Goal: Task Accomplishment & Management: Manage account settings

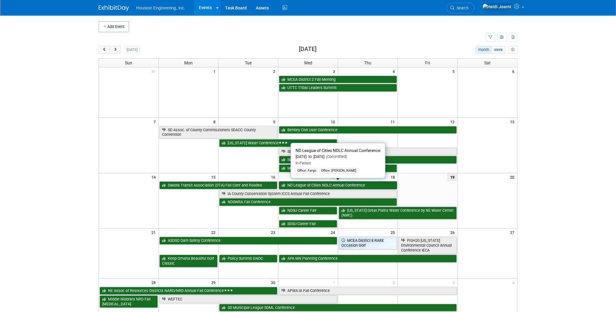
click at [311, 186] on link "ND League of Cities NDLC Annual Conference" at bounding box center [338, 185] width 118 height 8
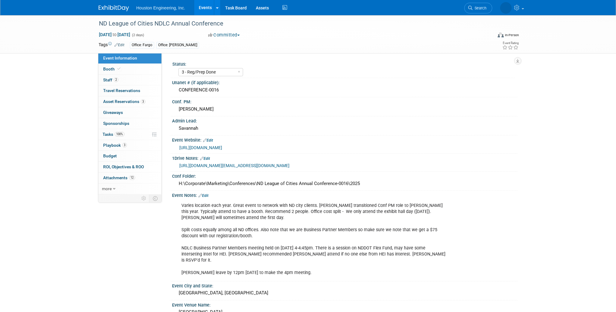
select select "3 - Reg/Prep Done"
select select "No"
select select "Mun. Infrastructure"
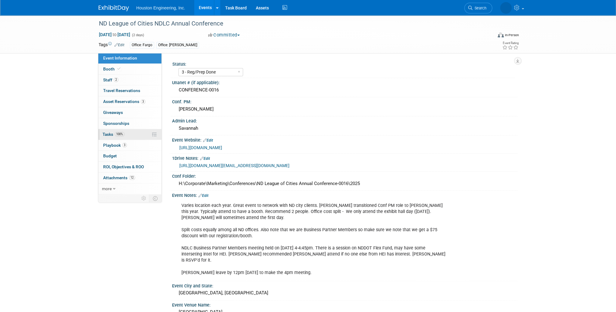
click at [120, 137] on link "100% Tasks 100%" at bounding box center [129, 134] width 63 height 11
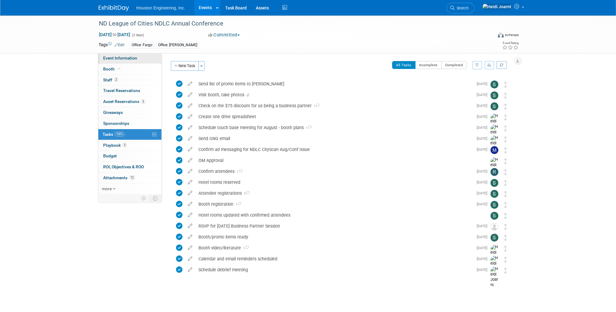
click at [130, 57] on span "Event Information" at bounding box center [120, 58] width 34 height 5
select select "3 - Reg/Prep Done"
select select "No"
select select "Mun. Infrastructure"
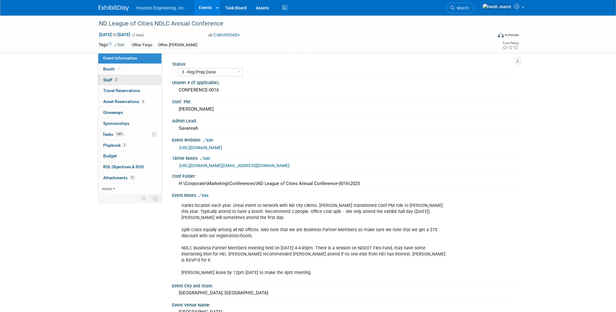
click at [142, 78] on link "2 Staff 2" at bounding box center [129, 80] width 63 height 11
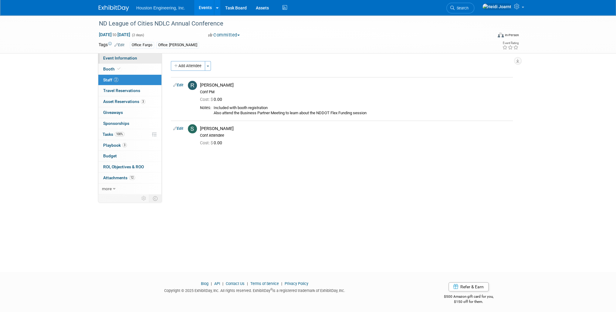
click at [121, 61] on link "Event Information" at bounding box center [129, 58] width 63 height 11
select select "3 - Reg/Prep Done"
select select "No"
select select "Mun. Infrastructure"
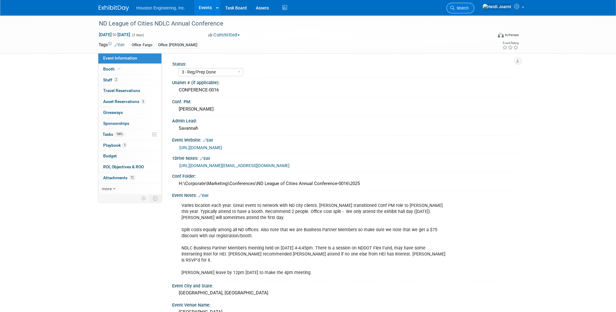
click at [474, 10] on link "Search" at bounding box center [460, 8] width 28 height 11
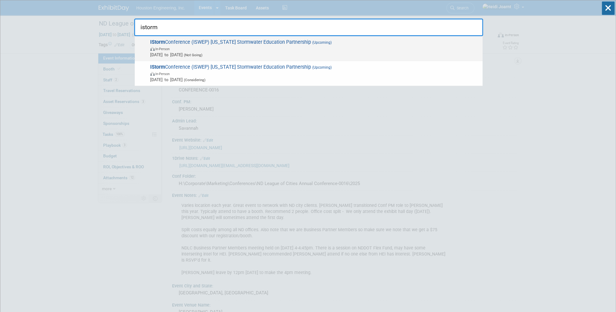
type input "istorm"
click at [276, 46] on span "In-Person" at bounding box center [314, 48] width 329 height 6
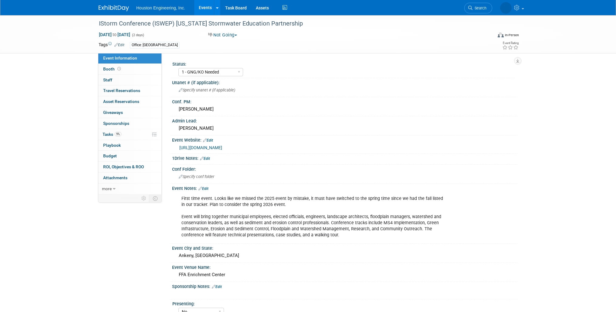
select select "1 - GNG/KO Needed"
select select "No"
select select "Water Resources"
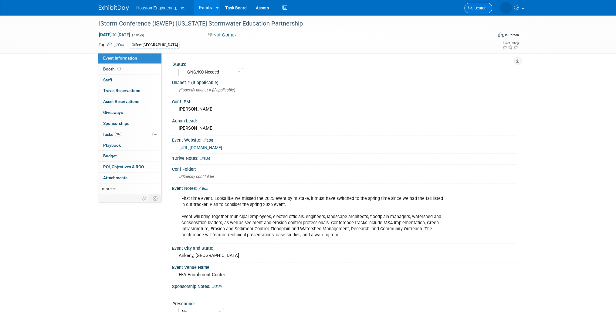
click at [479, 5] on link "Search" at bounding box center [478, 8] width 28 height 11
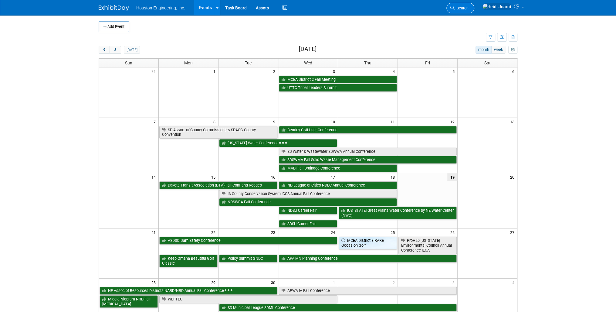
click at [474, 4] on link "Search" at bounding box center [460, 8] width 28 height 11
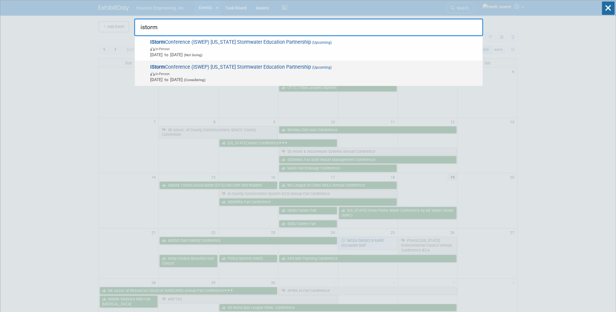
type input "istorm"
click at [230, 75] on span "In-Person" at bounding box center [314, 73] width 329 height 6
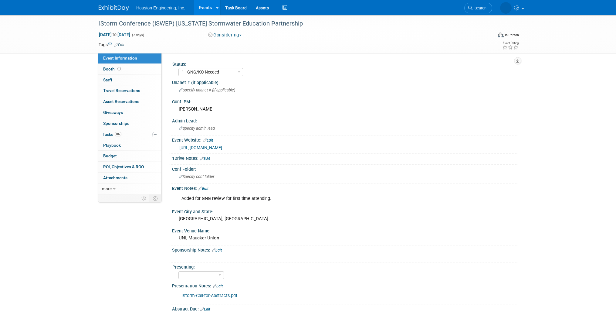
select select "1 - GNG/KO Needed"
select select "Water Resources"
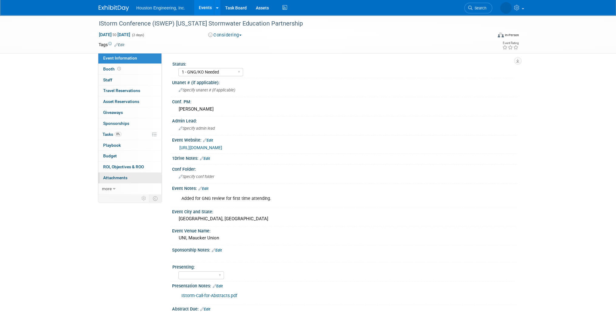
click at [123, 179] on span "Attachments 0" at bounding box center [115, 177] width 24 height 5
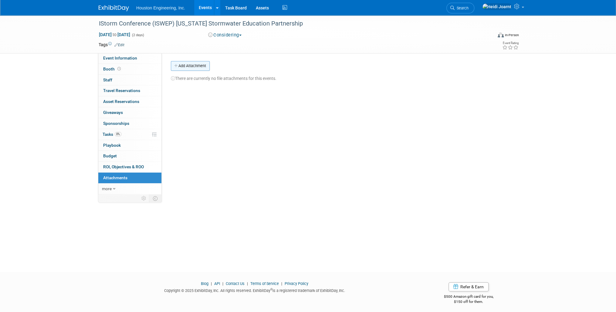
click at [190, 66] on button "Add Attachment" at bounding box center [190, 66] width 39 height 10
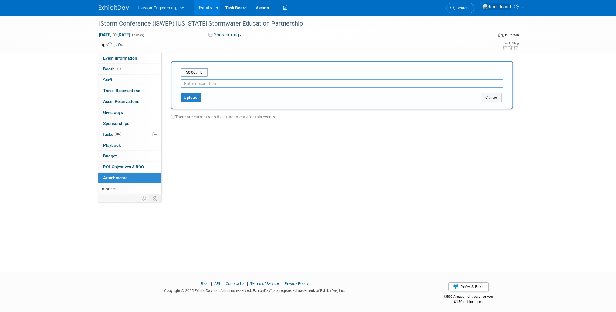
click at [206, 84] on input "text" at bounding box center [341, 83] width 322 height 9
drag, startPoint x: 276, startPoint y: 83, endPoint x: 253, endPoint y: 83, distance: 22.5
click at [253, 83] on input "Presentation - 26 Days Left - Charles GNG Email" at bounding box center [341, 83] width 322 height 9
type input "Presentation - 26 Days Left - Charles"
click at [201, 76] on div "Presentation - 26 Days Left - Charles" at bounding box center [341, 82] width 322 height 12
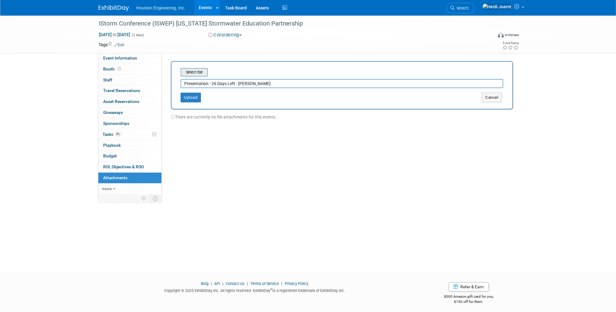
click at [201, 73] on input "file" at bounding box center [171, 72] width 72 height 7
type input "C:\fakepath\FW_ 26 Days left to submit your abstract for IStorm in '26.msg"
click at [192, 94] on button "Upload" at bounding box center [190, 95] width 20 height 10
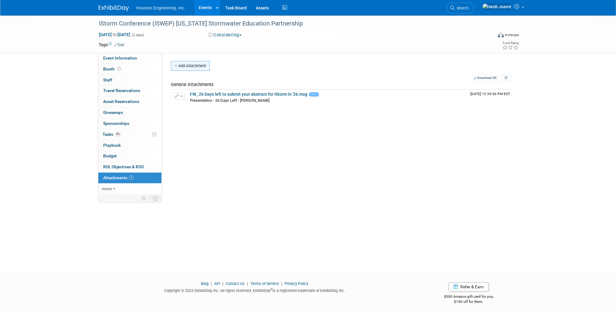
click at [194, 67] on button "Add Attachment" at bounding box center [190, 66] width 39 height 10
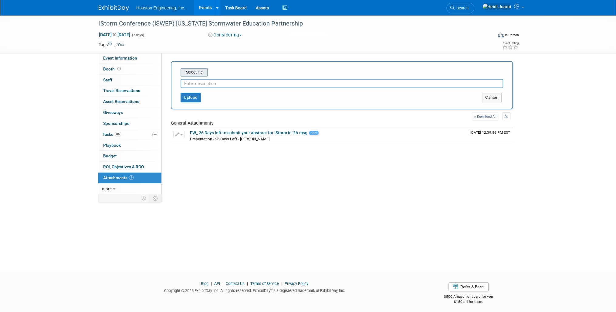
click at [191, 72] on input "file" at bounding box center [171, 72] width 72 height 7
click at [223, 79] on input "text" at bounding box center [341, 80] width 322 height 9
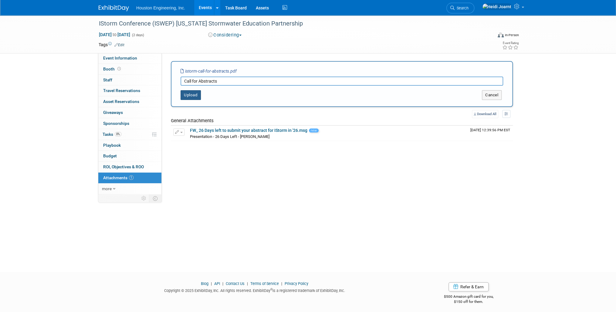
type input "Call for Abstracts"
click at [183, 99] on button "Upload" at bounding box center [190, 95] width 20 height 10
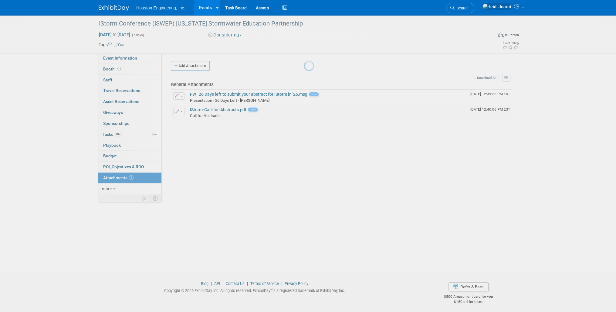
click at [190, 97] on body "Houston Engineering, Inc. Events Add Event Bulk Upload Events Shareable Event B…" at bounding box center [308, 156] width 616 height 312
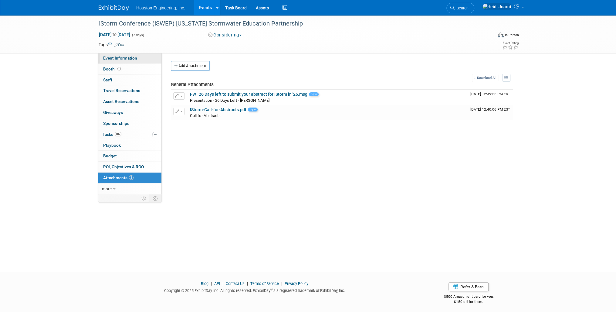
click at [123, 54] on link "Event Information" at bounding box center [129, 58] width 63 height 11
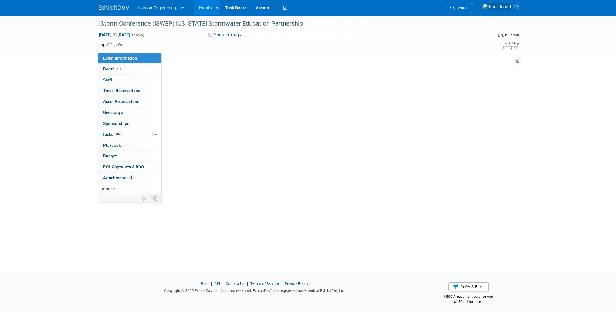
select select "1 - GNG/KO Needed"
select select "Water Resources"
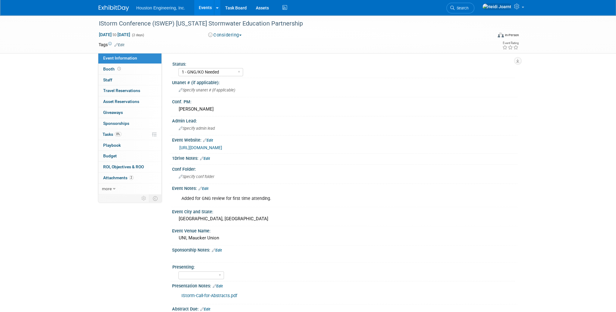
scroll to position [73, 0]
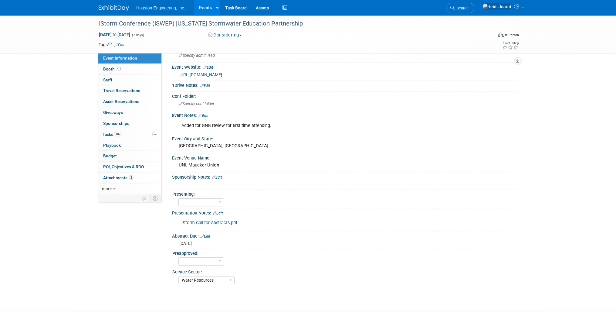
click at [220, 211] on link "Edit" at bounding box center [218, 213] width 10 height 4
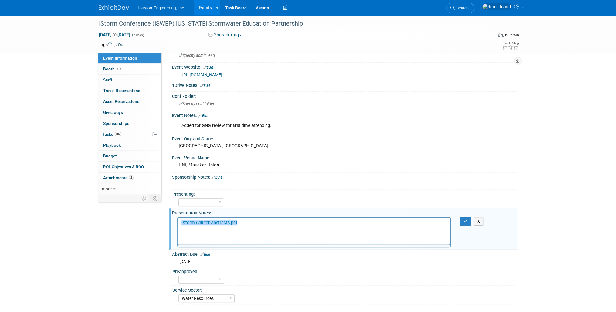
scroll to position [0, 0]
click at [266, 222] on p "﻿IStorm-Call-for-Abstracts.pdf" at bounding box center [313, 223] width 265 height 6
click at [297, 224] on p "IStorm-Call-for-Abstracts.pdf﻿" at bounding box center [313, 223] width 265 height 6
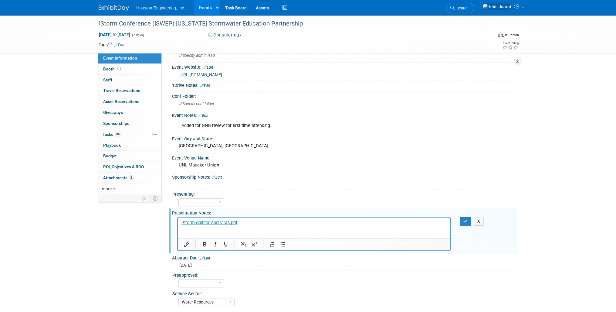
click at [209, 234] on p "Rich Text Area. Press ALT-0 for help." at bounding box center [313, 235] width 265 height 6
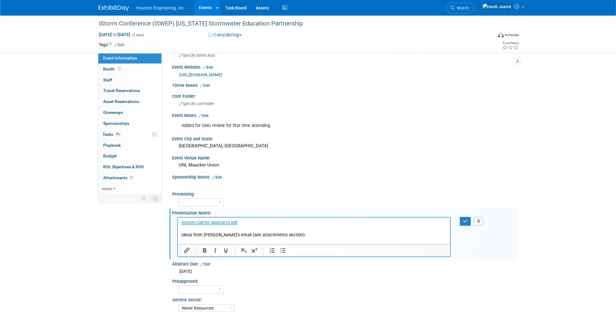
scroll to position [76, 0]
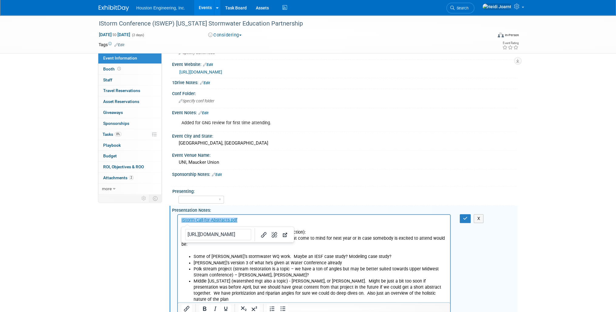
click at [324, 227] on p "Rich Text Area. Press ALT-0 for help." at bounding box center [313, 226] width 265 height 6
drag, startPoint x: 294, startPoint y: 234, endPoint x: 180, endPoint y: 234, distance: 114.4
click at [180, 234] on html "IStorm-Call-for-Abstracts.pdf Ideas from Charle's email (see attachments sectio…" at bounding box center [314, 264] width 272 height 100
click at [227, 253] on li "Some of Alex’s stormwater WQ work. Maybe an IESF case study? Modeling case stud…" at bounding box center [320, 256] width 253 height 6
click at [180, 239] on html "IStorm-Call-for-Abstracts.pdf Ideas from Charle's email (see attachments sectio…" at bounding box center [314, 264] width 272 height 100
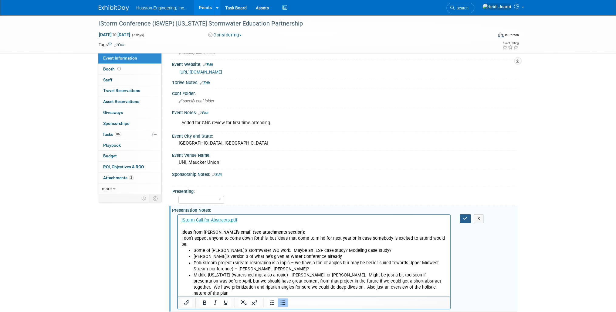
click at [463, 216] on icon "button" at bounding box center [465, 218] width 5 height 4
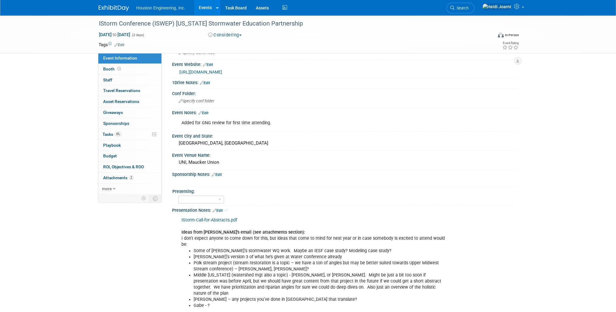
scroll to position [148, 0]
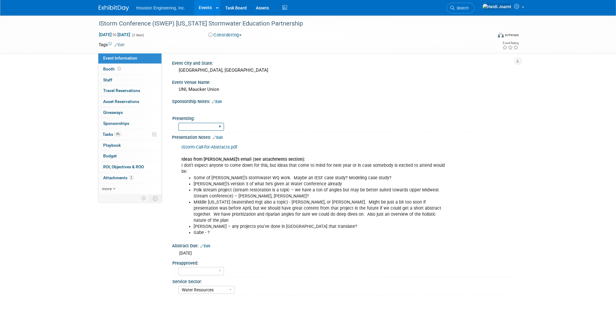
click at [221, 123] on select "Yes No Pending" at bounding box center [200, 127] width 45 height 8
click at [251, 109] on div "Sponsorship Notes: Edit X" at bounding box center [343, 105] width 348 height 17
click at [216, 123] on select "Yes No Pending" at bounding box center [200, 127] width 45 height 8
select select "Pending"
click at [178, 123] on select "Yes No Pending" at bounding box center [200, 127] width 45 height 8
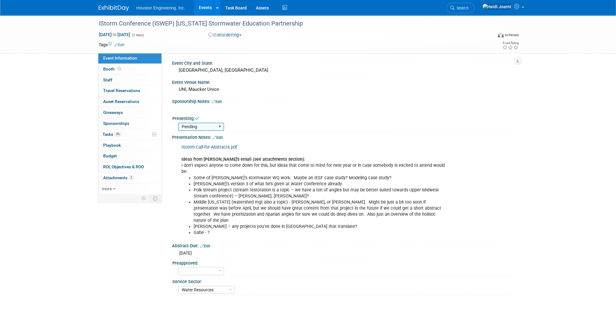
click at [217, 123] on select "Yes No Pending" at bounding box center [200, 127] width 45 height 8
select select
click at [178, 123] on select "Yes No Pending" at bounding box center [200, 127] width 45 height 8
click at [267, 121] on div "Yes No Pending" at bounding box center [346, 126] width 336 height 10
click at [135, 136] on link "0% Tasks 0%" at bounding box center [129, 134] width 63 height 11
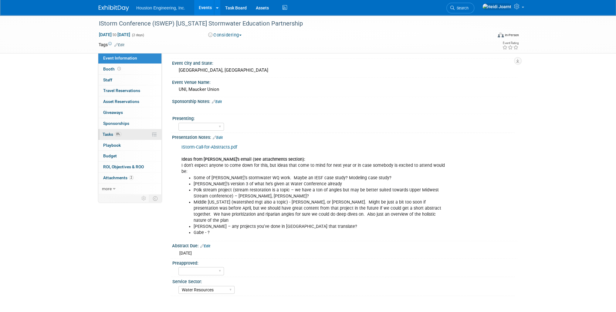
scroll to position [0, 0]
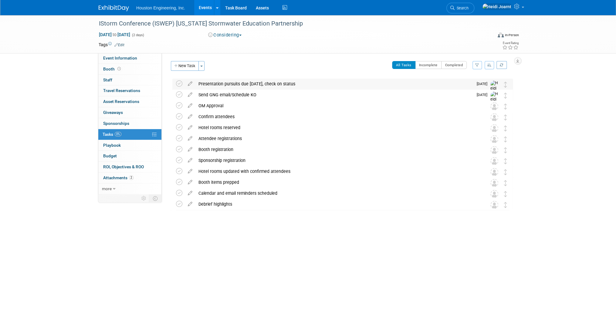
click at [216, 85] on div "Presentation pursuits due Oct 15, check on status" at bounding box center [334, 84] width 278 height 10
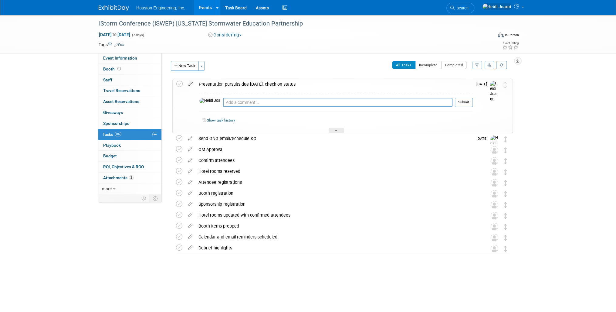
click at [190, 83] on icon at bounding box center [190, 83] width 11 height 8
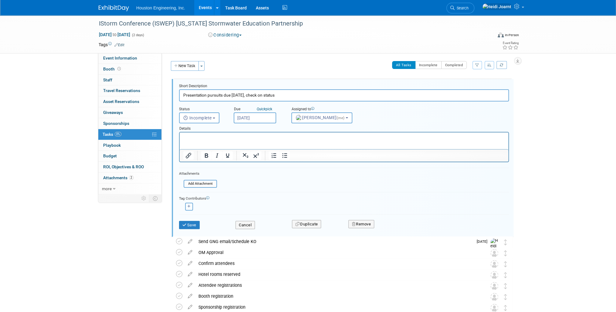
click at [192, 202] on button "button" at bounding box center [189, 206] width 8 height 8
select select
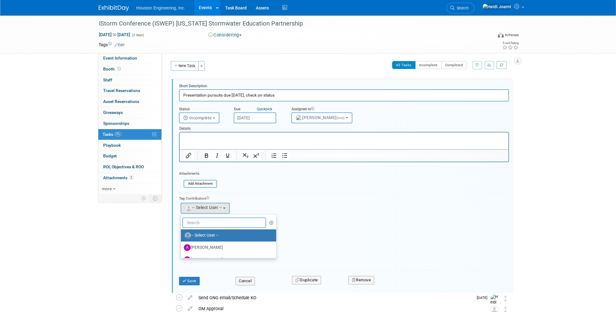
click at [217, 221] on input "text" at bounding box center [224, 222] width 84 height 10
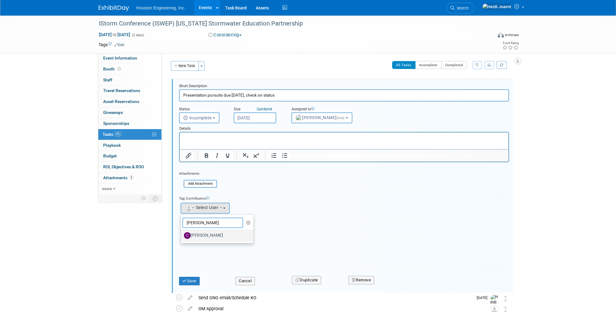
type input "charles"
click at [218, 233] on label "Charles Ikenberry" at bounding box center [215, 235] width 63 height 10
click at [182, 233] on input "Charles Ikenberry" at bounding box center [180, 234] width 4 height 4
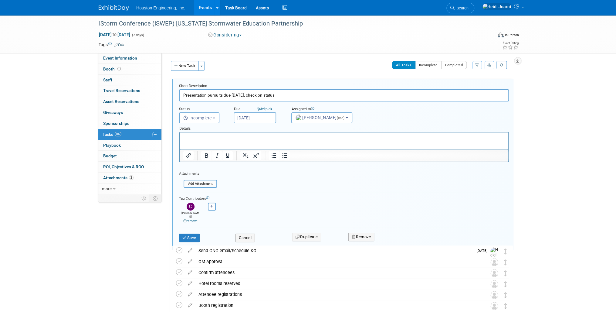
click at [224, 140] on p "Rich Text Area. Press ALT-0 for help." at bounding box center [344, 138] width 322 height 6
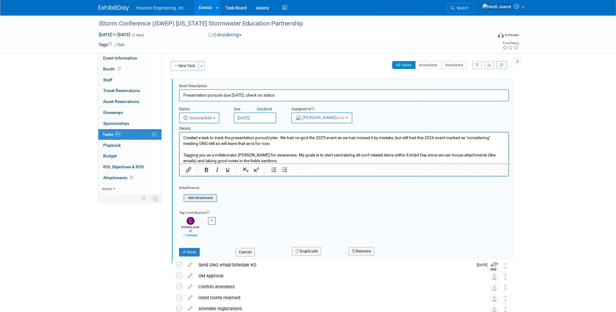
click at [204, 195] on input "file" at bounding box center [185, 197] width 62 height 7
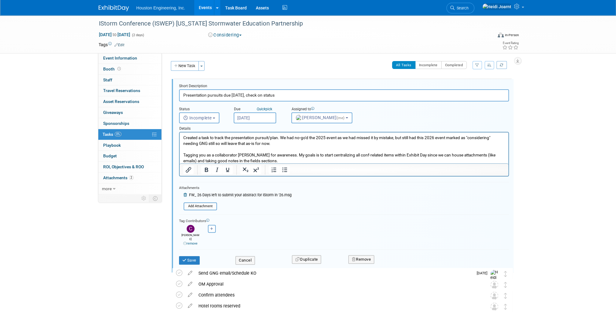
click at [413, 154] on p "Tagging you as a collaborator Charles for awareness. My goals is to start centr…" at bounding box center [344, 158] width 322 height 12
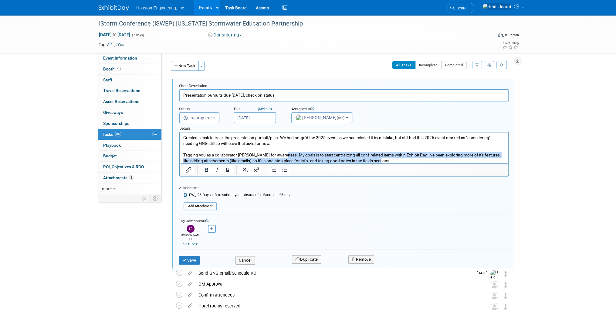
drag, startPoint x: 392, startPoint y: 158, endPoint x: 281, endPoint y: 154, distance: 110.2
click at [281, 154] on p "Tagging you as a collaborator Charles for awareness. My goals is to start centr…" at bounding box center [344, 158] width 322 height 12
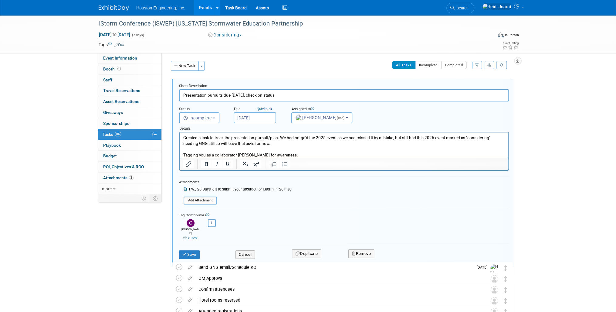
click at [277, 143] on p "Created a task to track the presentation pursuit/plan. We had no-go'd the 2025 …" at bounding box center [344, 141] width 322 height 12
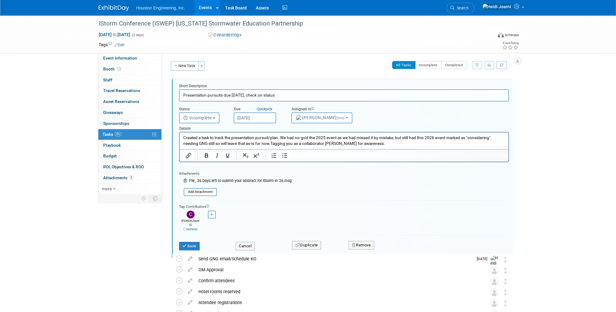
click at [370, 142] on p "Created a task to track the presentation pursuit/plan. We had no-go'd the 2025 …" at bounding box center [344, 141] width 322 height 12
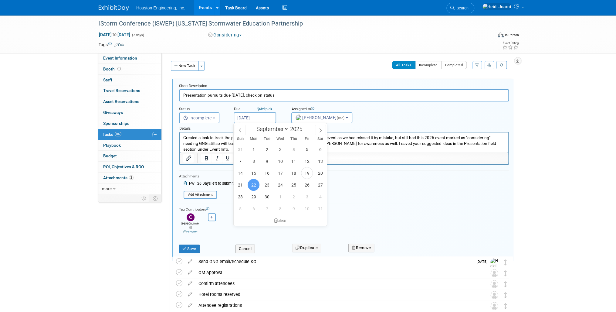
click at [252, 116] on input "Sep 22, 2025" at bounding box center [255, 117] width 42 height 11
click at [322, 133] on span at bounding box center [320, 130] width 11 height 10
select select "9"
click at [309, 159] on span "10" at bounding box center [307, 161] width 12 height 12
type input "Oct 10, 2025"
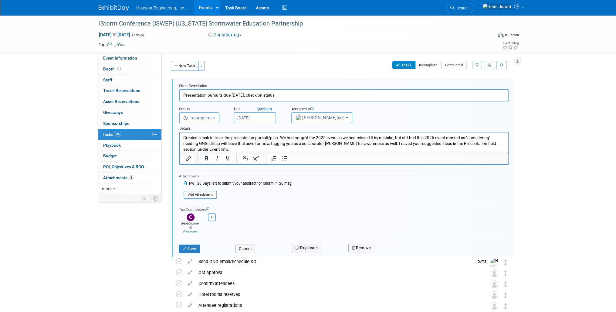
drag, startPoint x: 278, startPoint y: 96, endPoint x: 245, endPoint y: 96, distance: 32.8
click at [245, 96] on input "Presentation pursuits due Oct 15, check on status" at bounding box center [344, 95] width 330 height 12
type input "Presentation pursuits due Oct 15, confirm if go/no-go"
click at [195, 244] on button "Save" at bounding box center [189, 248] width 21 height 8
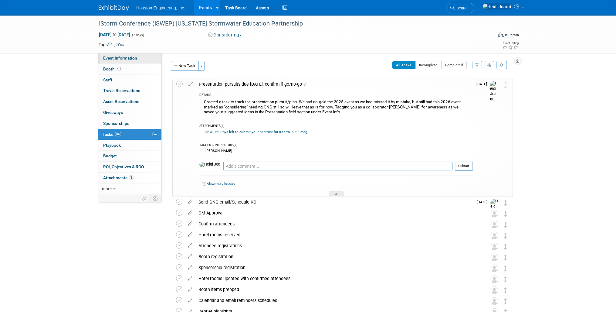
click at [124, 55] on link "Event Information" at bounding box center [129, 58] width 63 height 11
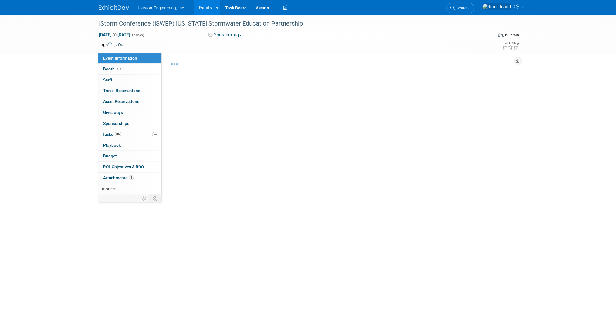
select select "1 - GNG/KO Needed"
select select "Water Resources"
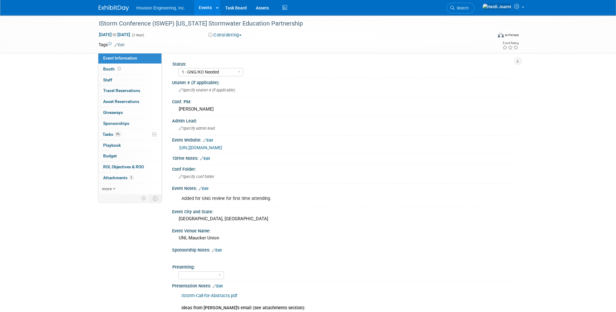
click at [205, 9] on link "Events" at bounding box center [205, 7] width 22 height 15
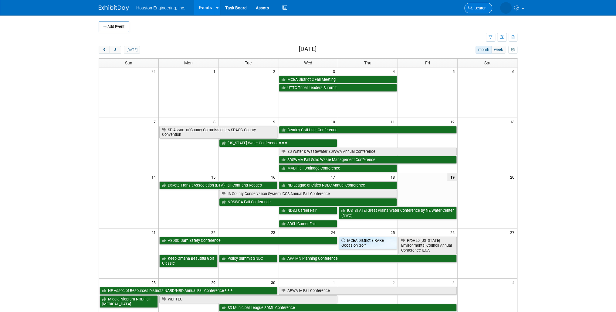
click at [477, 5] on link "Search" at bounding box center [478, 8] width 28 height 11
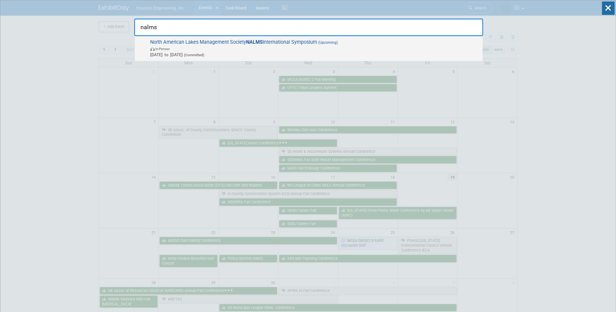
type input "nalms"
click at [352, 47] on span "In-Person" at bounding box center [314, 48] width 329 height 6
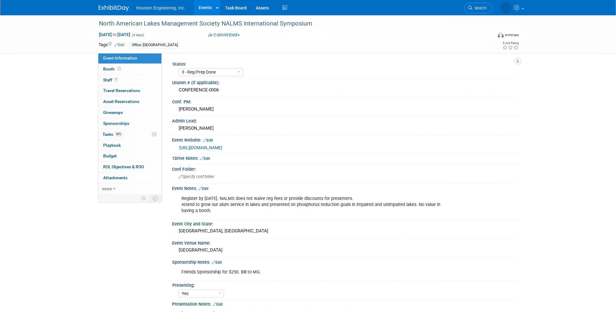
select select "3 - Reg/Prep Done"
select select "Yes"
select select "Environmental"
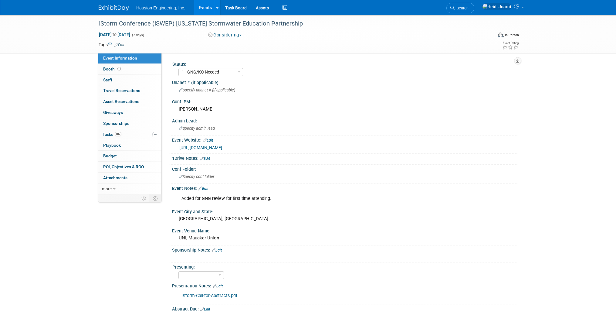
select select "1 - GNG/KO Needed"
select select "Water Resources"
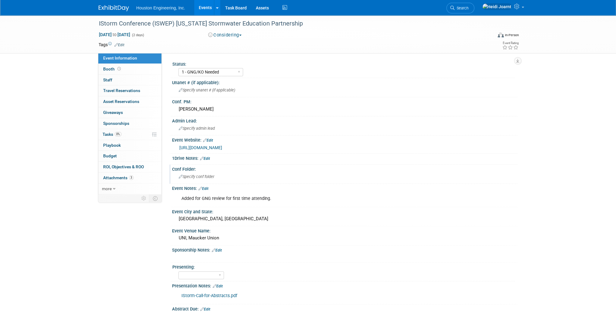
click at [215, 176] on div "Specify conf folder" at bounding box center [345, 176] width 336 height 9
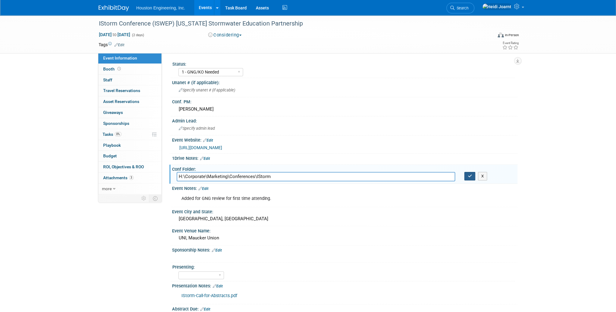
type input "H:\Corporate\Marketing\Conferences\IStorm"
click at [469, 176] on icon "button" at bounding box center [469, 176] width 4 height 4
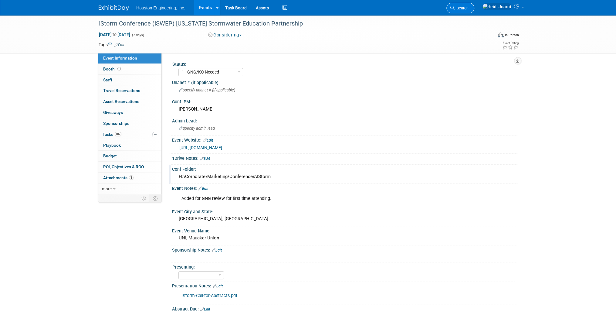
click at [474, 11] on link "Search" at bounding box center [460, 8] width 28 height 11
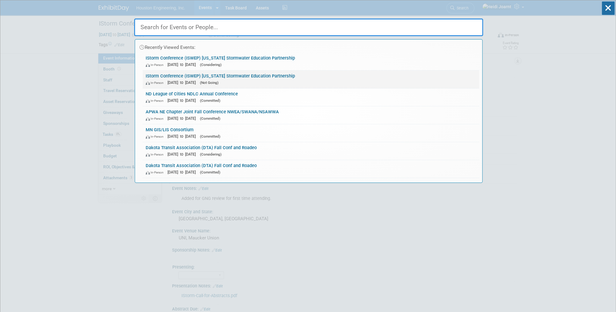
click at [218, 83] on span "(Not Going)" at bounding box center [209, 82] width 19 height 4
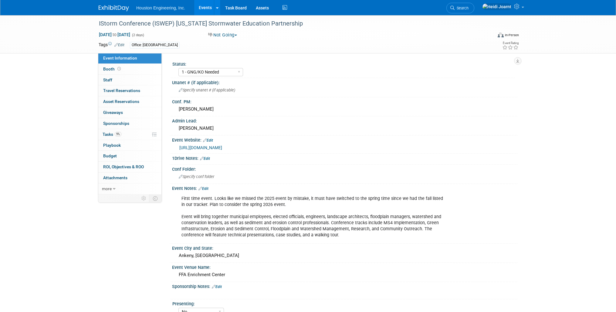
select select "1 - GNG/KO Needed"
select select "No"
select select "Water Resources"
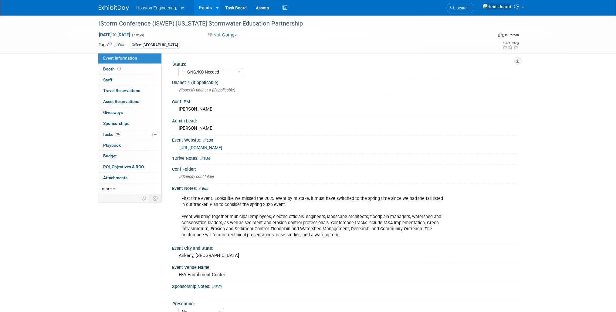
click at [207, 188] on link "Edit" at bounding box center [203, 188] width 10 height 4
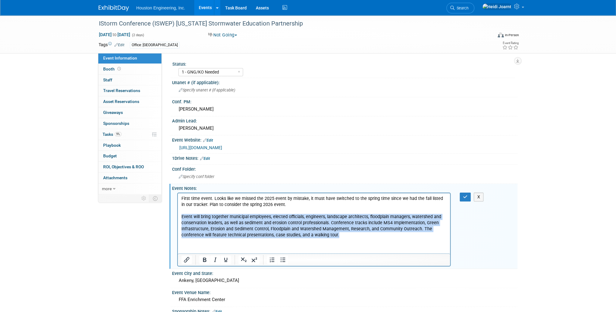
drag, startPoint x: 339, startPoint y: 237, endPoint x: 181, endPoint y: 215, distance: 160.2
click at [181, 215] on html "First time event. Looks like we missed the 2025 event by mistake, it must have …" at bounding box center [314, 215] width 272 height 45
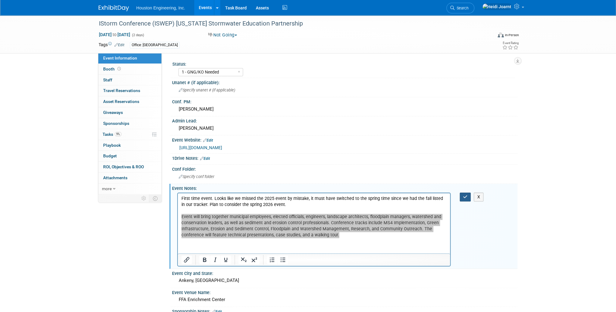
click at [463, 195] on icon "button" at bounding box center [465, 196] width 5 height 4
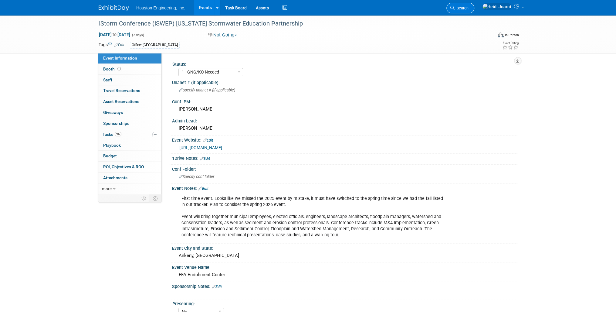
click at [468, 6] on span "Search" at bounding box center [461, 8] width 14 height 5
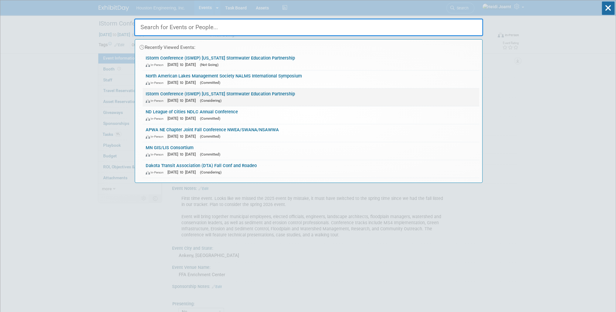
click at [199, 100] on span "[DATE] to [DATE]" at bounding box center [182, 100] width 31 height 5
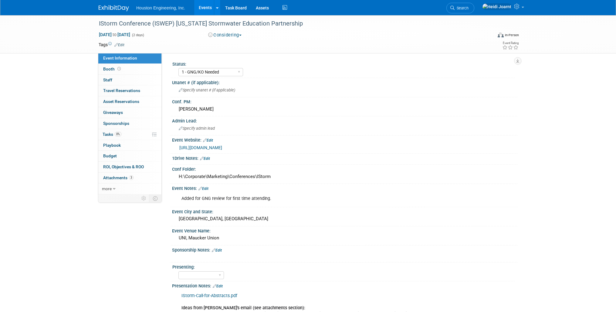
select select "1 - GNG/KO Needed"
select select "Water Resources"
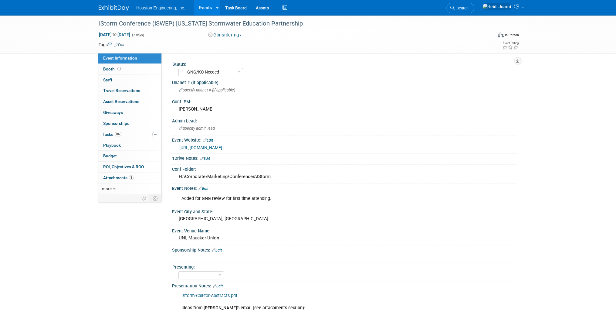
click at [207, 191] on div "Added for GNG review for first time attending. X" at bounding box center [344, 192] width 338 height 3
click at [207, 188] on link "Edit" at bounding box center [203, 188] width 10 height 4
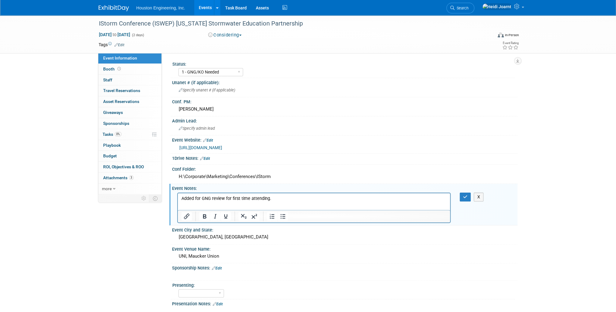
click at [278, 200] on p "Added for GNG review for first time attending." at bounding box center [313, 198] width 265 height 6
click at [460, 194] on button "button" at bounding box center [465, 196] width 11 height 9
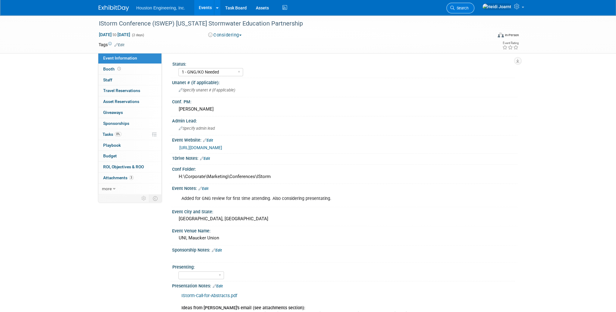
click at [468, 7] on span "Search" at bounding box center [461, 8] width 14 height 5
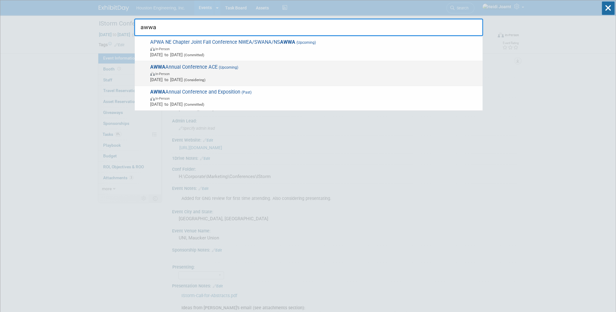
type input "awwa"
click at [272, 69] on span "AWWA Annual Conference ACE (Upcoming) In-Person [DATE] to [DATE] (Considering)" at bounding box center [313, 73] width 331 height 19
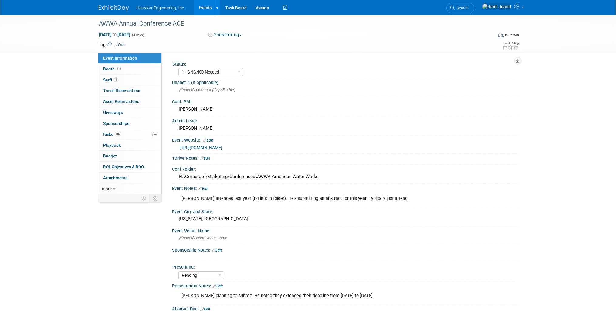
select select "1 - GNG/KO Needed"
select select "Pending"
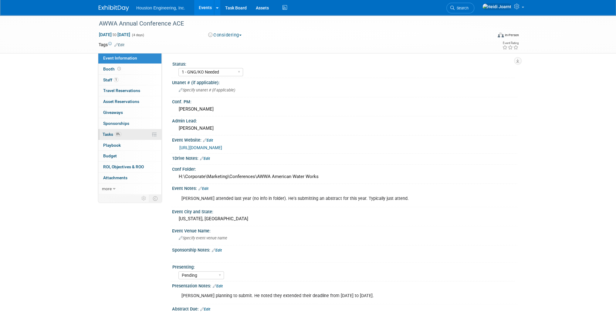
click at [128, 137] on link "0% Tasks 0%" at bounding box center [129, 134] width 63 height 11
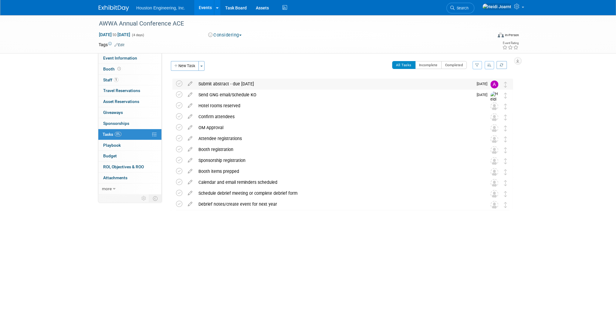
click at [249, 83] on div "Submit abstract - due Sept 25" at bounding box center [334, 84] width 278 height 10
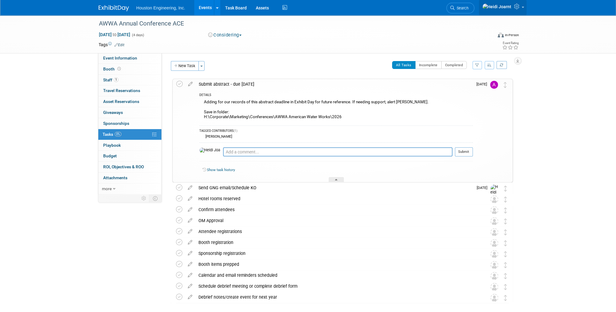
click at [518, 9] on icon at bounding box center [517, 6] width 7 height 5
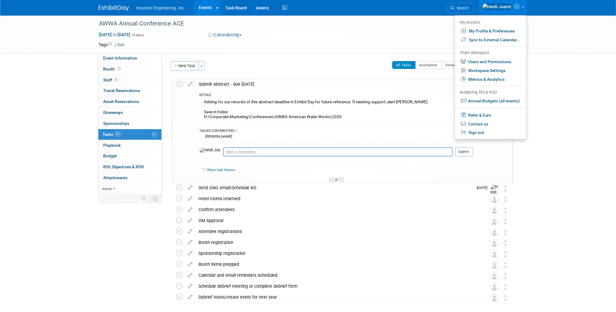
click at [393, 36] on div "Jun 21, 2026 to Jun 24, 2026 (4 days) Jun 21, 2026 to Jun 24, 2026 Considering …" at bounding box center [308, 36] width 429 height 9
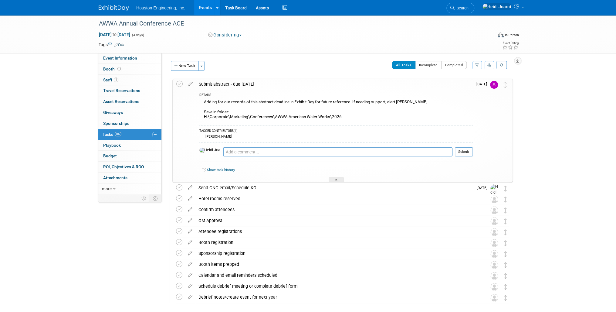
click at [206, 8] on link "Events" at bounding box center [205, 7] width 22 height 15
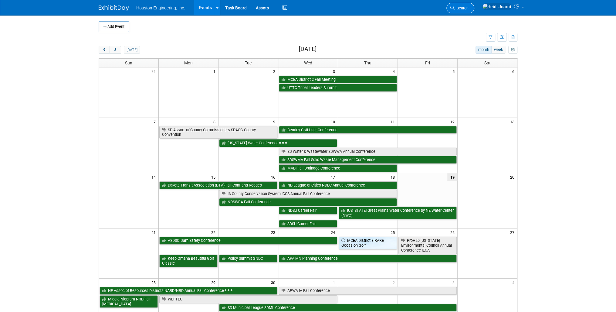
click at [468, 9] on span "Search" at bounding box center [461, 8] width 14 height 5
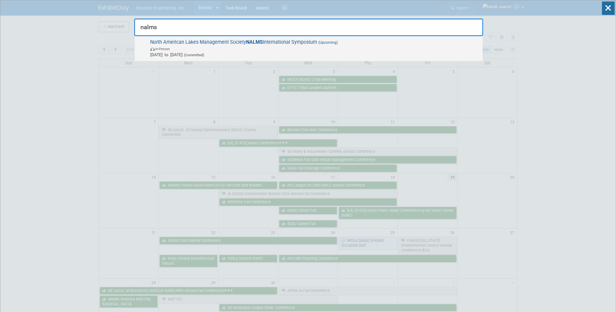
type input "nalms"
click at [381, 37] on div "North American Lakes Management Society NALMS International Symposium (Upcoming…" at bounding box center [309, 48] width 348 height 25
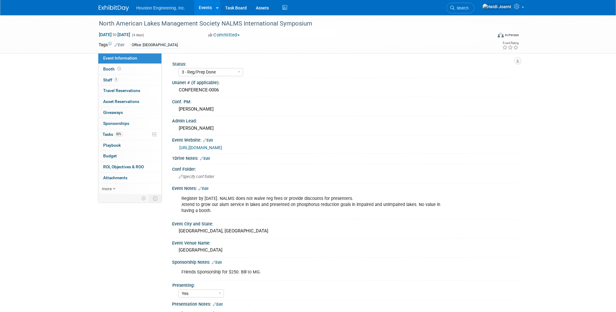
select select "3 - Reg/Prep Done"
select select "Yes"
select select "Environmental"
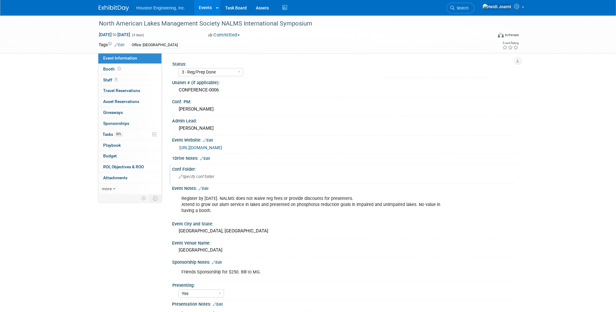
click at [240, 176] on div "Specify conf folder" at bounding box center [345, 176] width 336 height 9
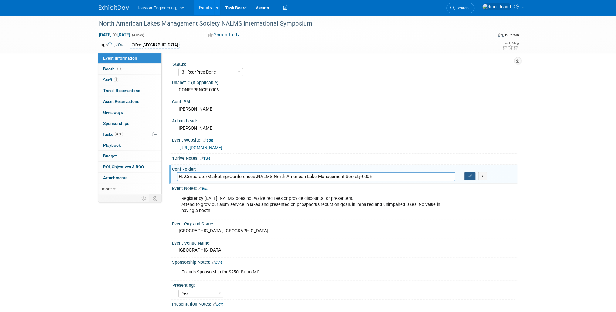
type input "H:\Corporate\Marketing\Conferences\NALMS North American Lake Management Society…"
click at [469, 177] on button "button" at bounding box center [469, 176] width 11 height 8
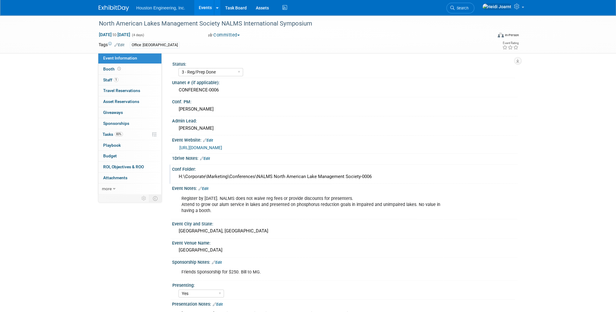
click at [208, 187] on link "Edit" at bounding box center [203, 188] width 10 height 4
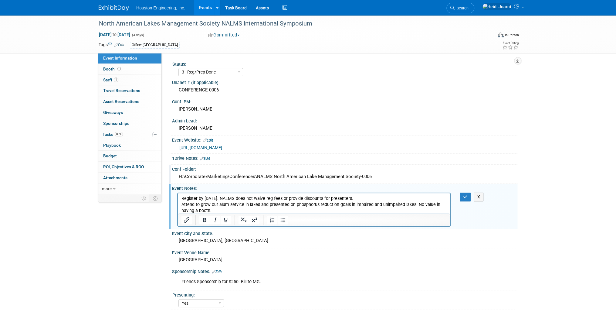
click at [235, 212] on p "Register by August 22. NALMS does not waive reg fees or provide discounts for p…" at bounding box center [313, 204] width 265 height 18
click at [466, 194] on icon "button" at bounding box center [465, 196] width 5 height 4
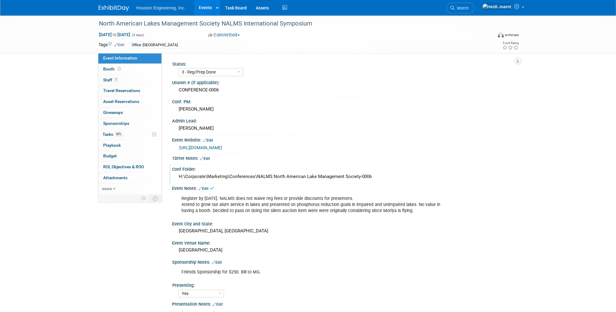
click at [206, 187] on link "Edit" at bounding box center [203, 188] width 10 height 4
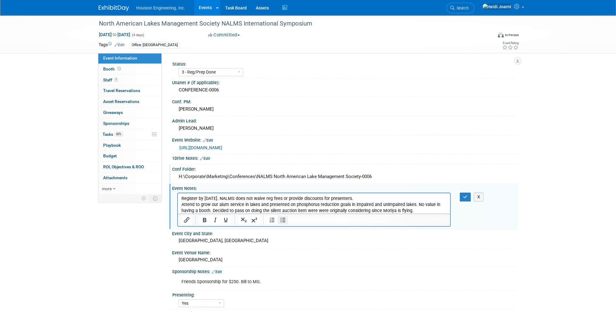
click at [284, 221] on icon "Bullet list" at bounding box center [282, 219] width 7 height 7
click at [194, 204] on li "Register by August 22. NALMS does not waive reg fees or provide discounts for p…" at bounding box center [320, 204] width 253 height 18
click at [228, 209] on li "Attend to grow our alum service in lakes and presented on phosphorus reduction …" at bounding box center [320, 207] width 253 height 12
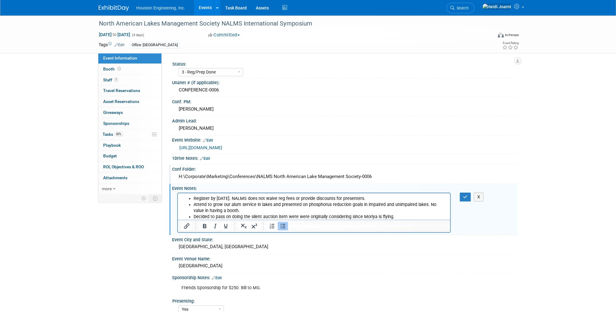
click at [429, 205] on li "Attend to grow our alum service in lakes and presented on phosphorus reduction …" at bounding box center [320, 207] width 253 height 12
click at [467, 195] on icon "button" at bounding box center [465, 196] width 5 height 4
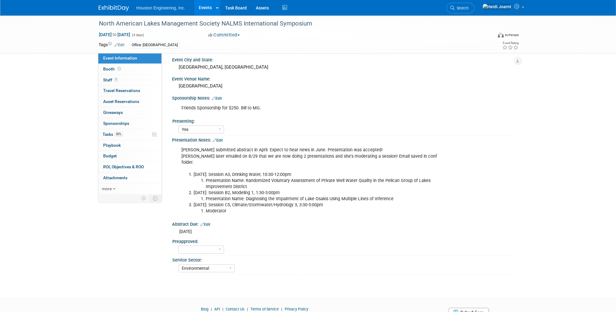
scroll to position [49, 0]
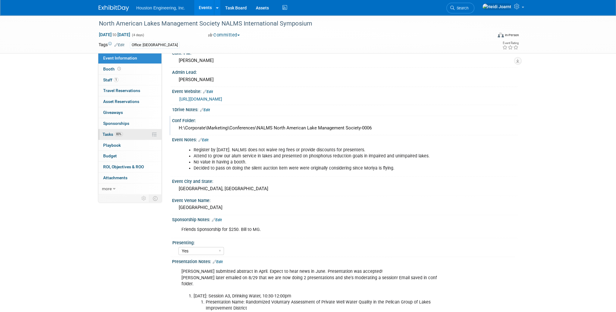
click at [129, 133] on link "83% Tasks 83%" at bounding box center [129, 134] width 63 height 11
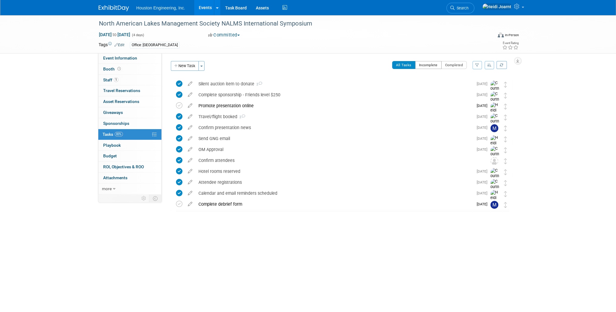
click at [432, 64] on button "Incomplete" at bounding box center [428, 65] width 26 height 8
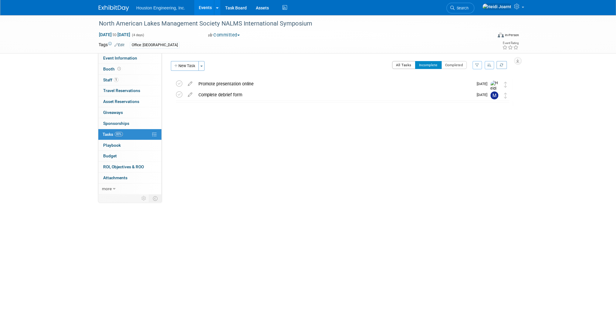
click at [405, 67] on button "All Tasks" at bounding box center [403, 65] width 23 height 8
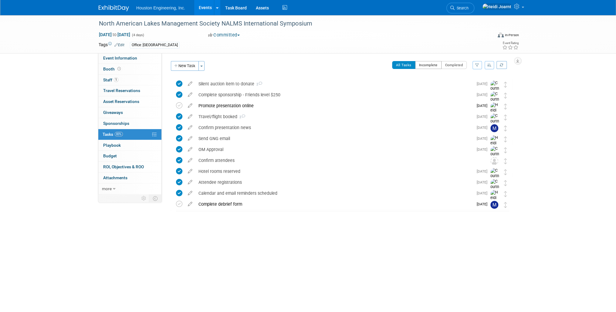
click at [438, 67] on button "Incomplete" at bounding box center [428, 65] width 26 height 8
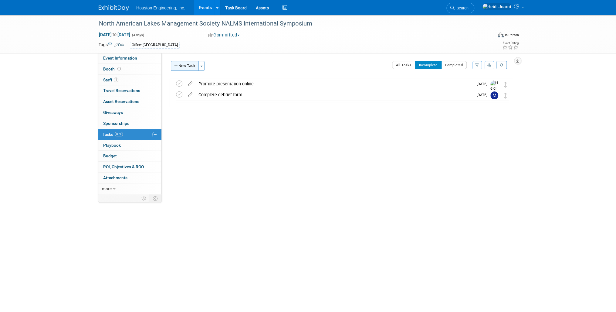
click at [182, 64] on button "New Task" at bounding box center [185, 66] width 28 height 10
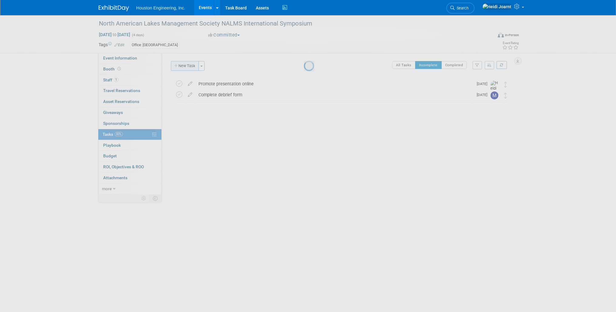
select select "8"
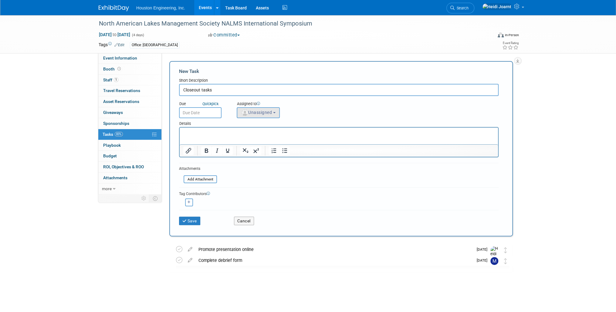
type input "Closeout tasks"
click at [269, 112] on span "Unassigned" at bounding box center [256, 112] width 31 height 5
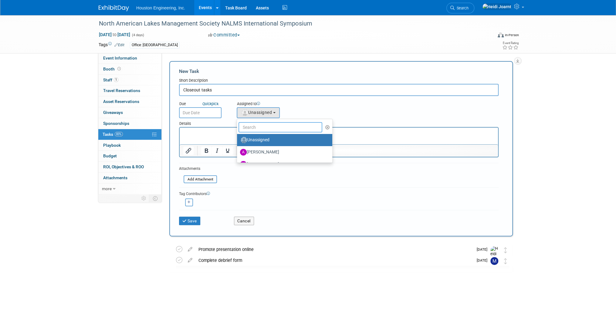
click at [260, 130] on input "text" at bounding box center [280, 127] width 84 height 10
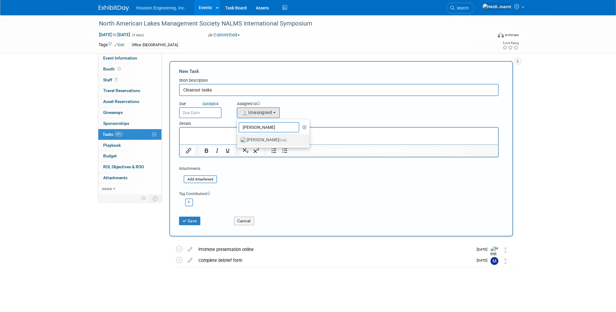
type input "heidi"
click at [268, 136] on label "Heidi Joarnt (me)" at bounding box center [271, 140] width 63 height 10
click at [238, 137] on input "Heidi Joarnt (me)" at bounding box center [236, 139] width 4 height 4
select select "6d2580fd-cc23-403a-9f47-834f17e7f51f"
click at [207, 110] on input "text" at bounding box center [200, 112] width 42 height 11
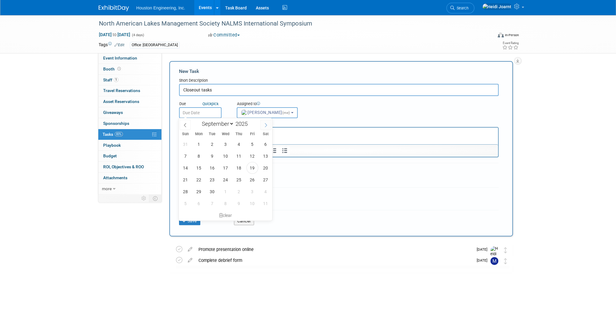
click at [265, 124] on icon at bounding box center [266, 125] width 4 height 4
select select "10"
click at [253, 165] on span "14" at bounding box center [252, 168] width 12 height 12
type input "Nov 14, 2025"
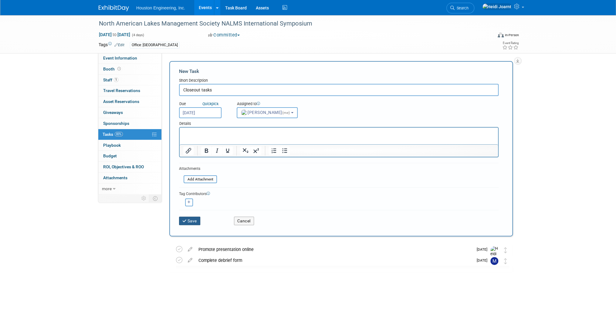
click at [189, 218] on button "Save" at bounding box center [189, 220] width 21 height 8
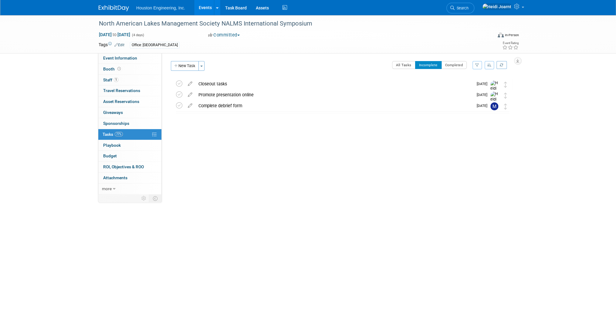
click at [203, 6] on link "Events" at bounding box center [205, 7] width 22 height 15
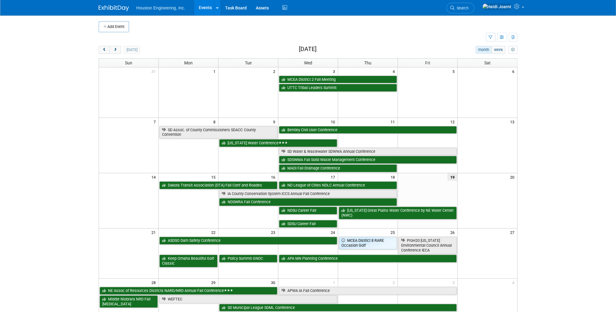
click at [335, 32] on td at bounding box center [292, 37] width 387 height 11
click at [468, 8] on span "Search" at bounding box center [461, 8] width 14 height 5
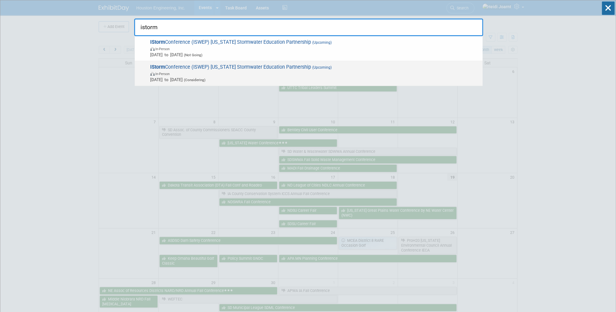
type input "istorm"
click at [302, 71] on span "In-Person" at bounding box center [314, 73] width 329 height 6
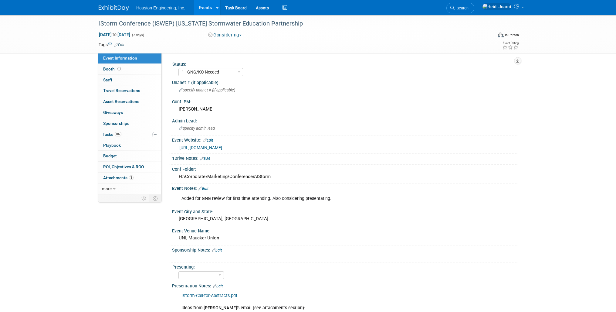
select select "1 - GNG/KO Needed"
select select "Water Resources"
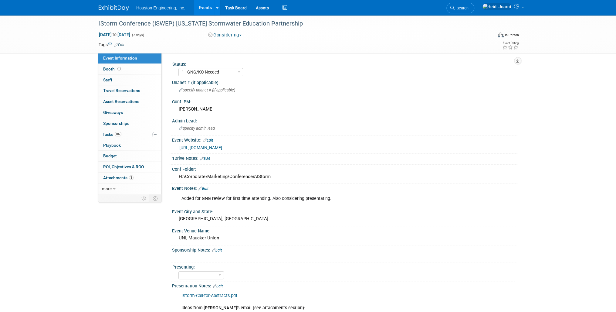
click at [222, 146] on link "https://iowastormwater.org/istorm-conference-exhibition/" at bounding box center [200, 147] width 43 height 5
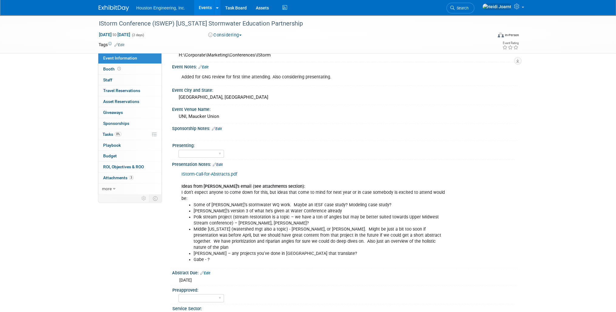
click at [220, 163] on link "Edit" at bounding box center [218, 164] width 10 height 4
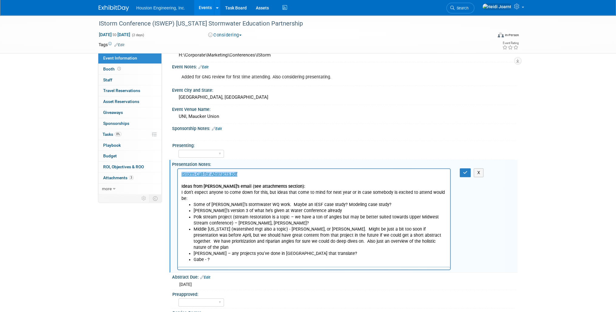
scroll to position [0, 0]
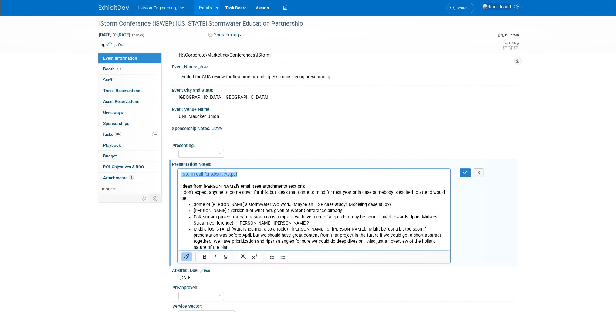
click at [254, 175] on p "﻿IStorm-Call-for-Abstracts.pdf Ideas from Charle's email (see attachments secti…" at bounding box center [313, 186] width 265 height 30
click at [264, 175] on p "IStorm-Call-for-Abstracts.pdf﻿ Ideas from Charle's email (see attachments secti…" at bounding box center [313, 186] width 265 height 30
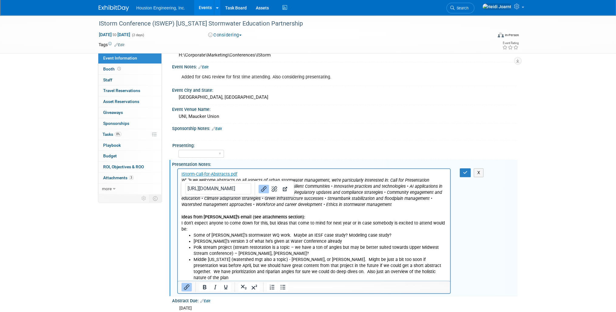
click at [385, 214] on p "While we welcome abstracts on all aspects of urban stormwater management, we’re…" at bounding box center [313, 204] width 265 height 55
click at [217, 180] on icon "While we welcome abstracts on all aspects of urban stormwater management, we’re…" at bounding box center [311, 191] width 261 height 29
click at [463, 170] on icon "button" at bounding box center [465, 172] width 5 height 4
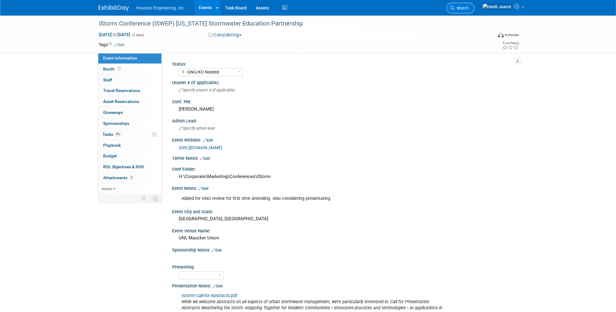
click at [474, 7] on link "Search" at bounding box center [460, 8] width 28 height 11
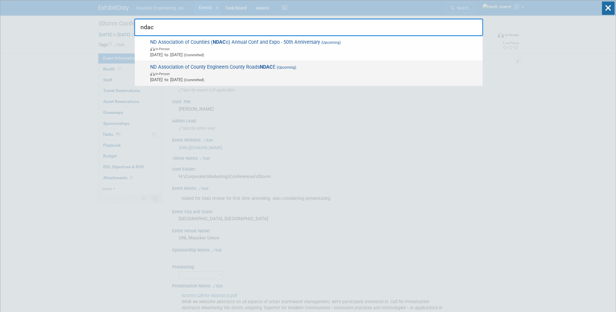
type input "ndac"
click at [329, 66] on span "ND Association of County Engineers County Roads NDAC E (Upcoming) In-Person Jan…" at bounding box center [313, 73] width 331 height 19
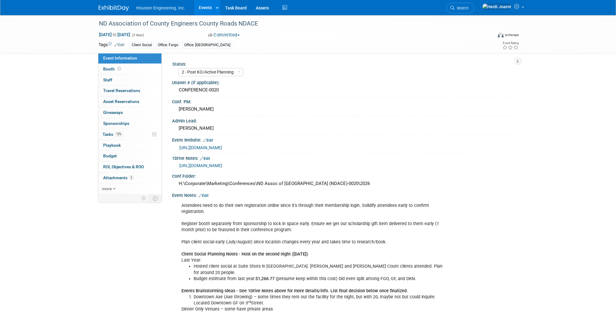
select select "2 - Post KO/Active Planning"
select select "Transportation"
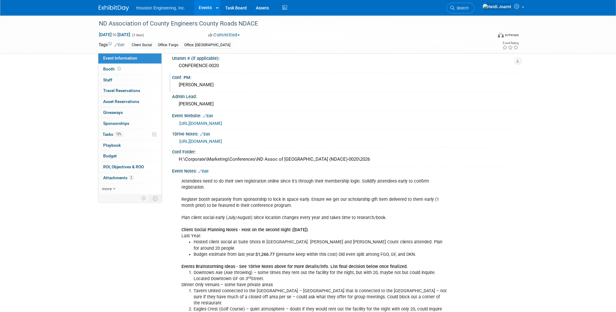
scroll to position [73, 0]
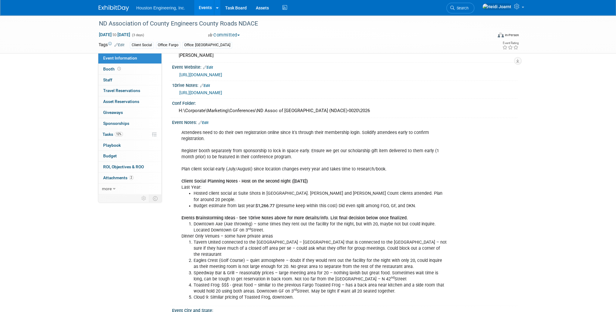
click at [207, 120] on link "Edit" at bounding box center [203, 122] width 10 height 4
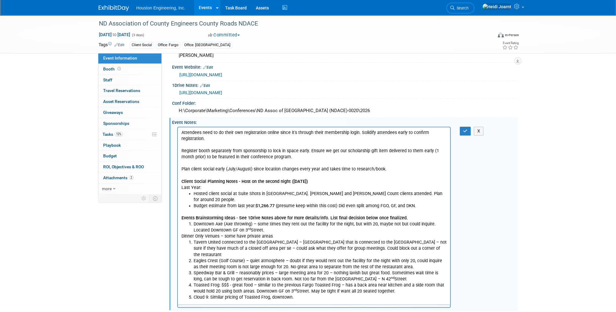
scroll to position [0, 0]
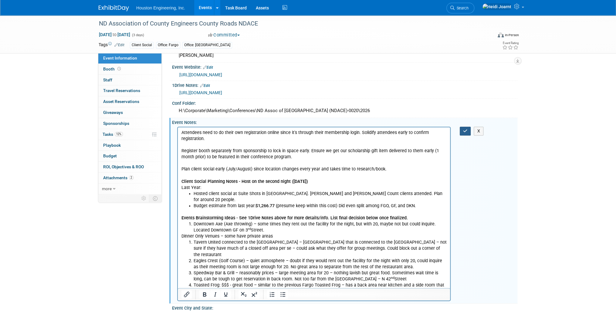
click at [465, 129] on icon "button" at bounding box center [465, 131] width 5 height 4
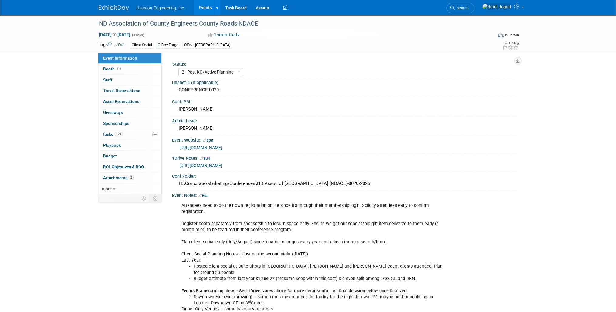
click at [206, 8] on link "Events" at bounding box center [205, 7] width 22 height 15
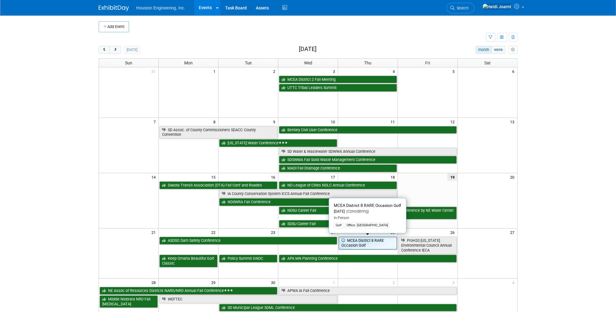
click at [389, 244] on link "MCEA District 8 RARE Occasion Golf" at bounding box center [368, 242] width 58 height 12
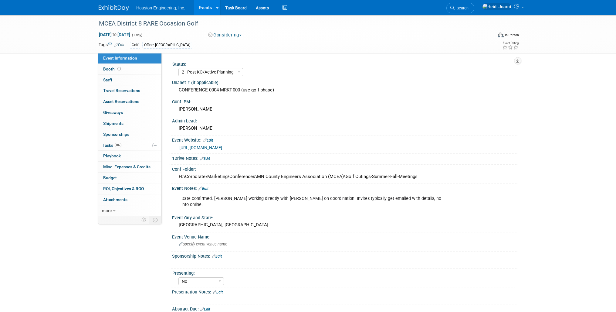
select select "2 - Post KO/Active Planning"
select select "No"
select select "Transportation"
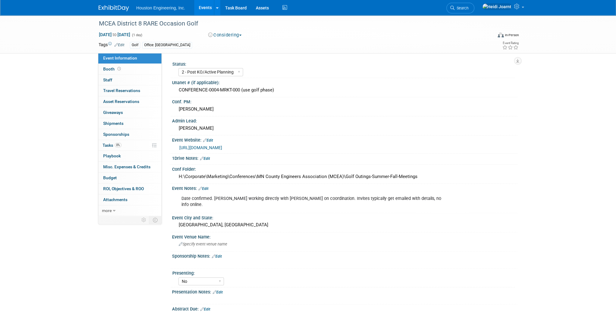
click at [204, 186] on link "Edit" at bounding box center [203, 188] width 10 height 4
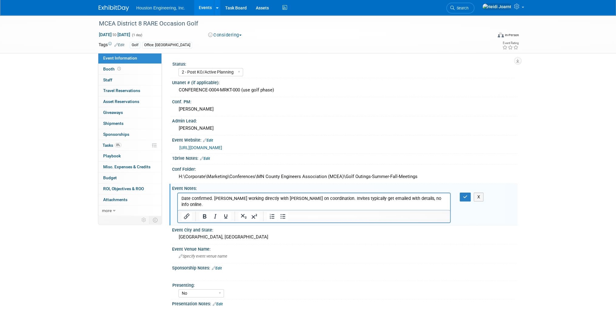
click at [421, 199] on p "Date confirmed. Erik working directly with Kendra on coordination. Invites typi…" at bounding box center [313, 201] width 265 height 12
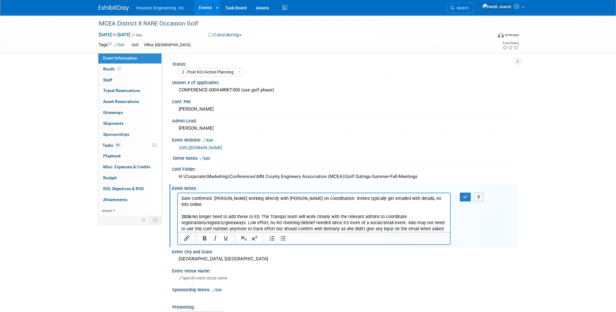
drag, startPoint x: 316, startPoint y: 229, endPoint x: 192, endPoint y: 229, distance: 123.5
click at [192, 229] on p "2026: ﻿No longer need to add these to ED. The Transpo team will work closely wi…" at bounding box center [313, 225] width 265 height 24
drag, startPoint x: 193, startPoint y: 208, endPoint x: 170, endPoint y: 209, distance: 22.8
click at [178, 209] on html "Date confirmed. Erik working directly with Kendra on coordination. Invites typi…" at bounding box center [314, 215] width 272 height 45
drag, startPoint x: 197, startPoint y: 209, endPoint x: 351, endPoint y: 400, distance: 245.1
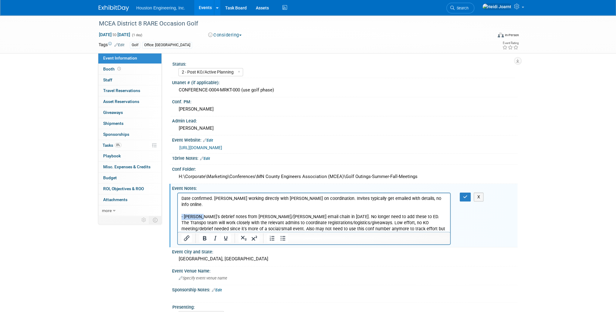
click at [178, 209] on html "Date confirmed. Erik working directly with Kendra on coordination. Invites typi…" at bounding box center [314, 215] width 272 height 45
click at [288, 213] on p "Debrief notes from Wes/Erik email chain in Sept 2025. No longer need to add the…" at bounding box center [313, 225] width 265 height 24
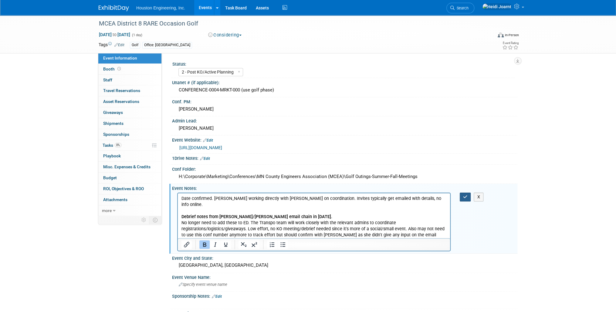
click at [467, 195] on button "button" at bounding box center [465, 196] width 11 height 9
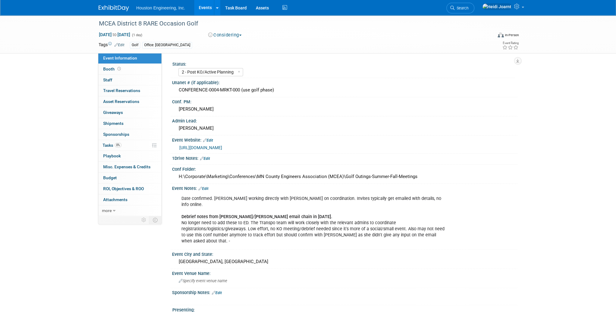
scroll to position [24, 0]
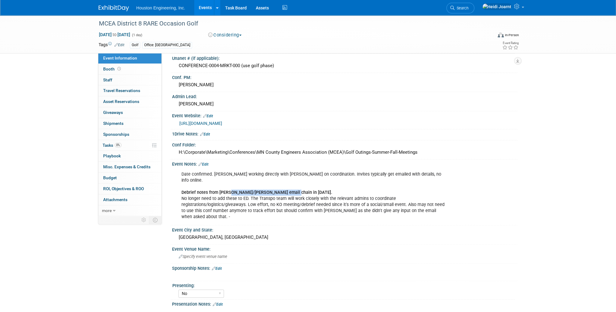
drag, startPoint x: 291, startPoint y: 183, endPoint x: 228, endPoint y: 184, distance: 62.2
click at [228, 184] on div "Date confirmed. Erik working directly with Kendra on coordination. Invites typi…" at bounding box center [313, 195] width 273 height 55
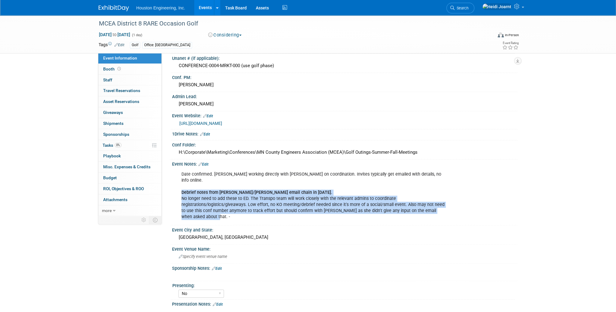
drag, startPoint x: 228, startPoint y: 184, endPoint x: 182, endPoint y: 185, distance: 46.7
click at [182, 185] on div "Date confirmed. Erik working directly with Kendra on coordination. Invites typi…" at bounding box center [313, 195] width 273 height 55
copy div "Debrief notes from Wes/Erik email chain in Sept 2025. No longer need to add the…"
click at [214, 8] on link at bounding box center [217, 7] width 6 height 15
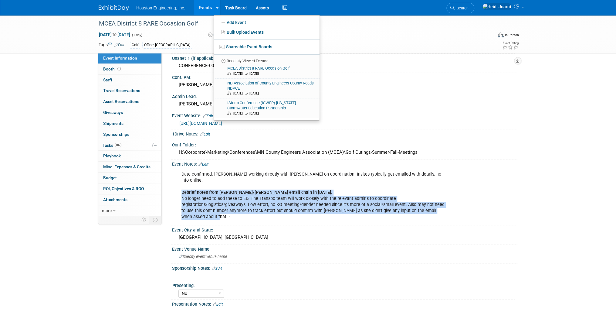
click at [201, 8] on link "Events" at bounding box center [205, 7] width 22 height 15
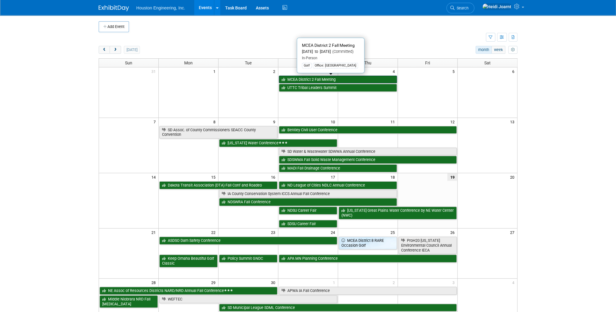
click at [301, 79] on link "MCEA District 2 Fall Meeting" at bounding box center [338, 80] width 118 height 8
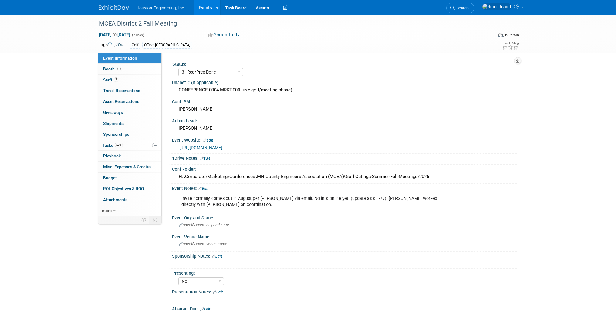
select select "3 - Reg/Prep Done"
select select "No"
select select "Transportation"
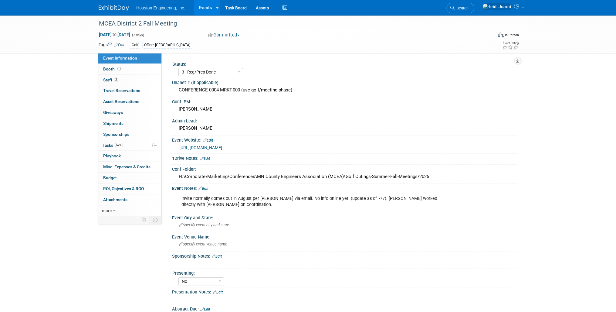
click at [207, 188] on link "Edit" at bounding box center [203, 188] width 10 height 4
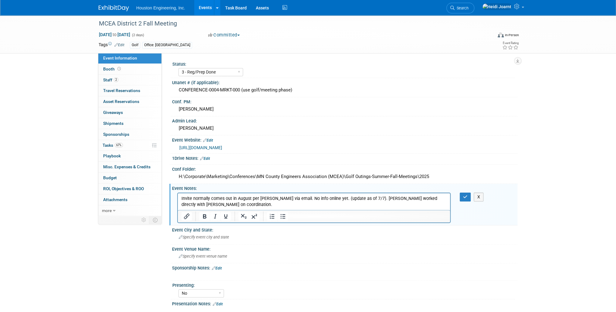
click at [217, 204] on p "Invite normally comes out in August per [PERSON_NAME] via email. No info online…" at bounding box center [313, 201] width 265 height 12
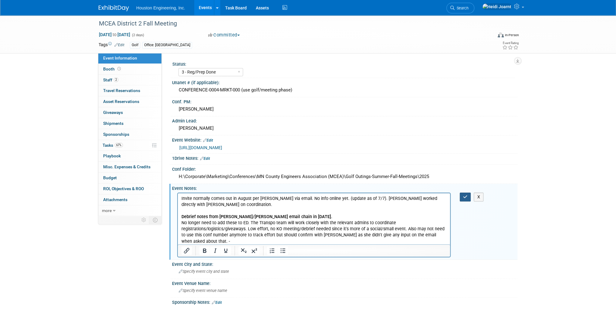
click at [467, 197] on button "button" at bounding box center [465, 196] width 11 height 9
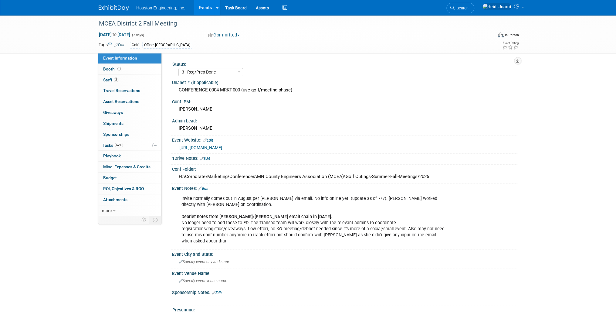
click at [207, 186] on link "Edit" at bounding box center [203, 188] width 10 height 4
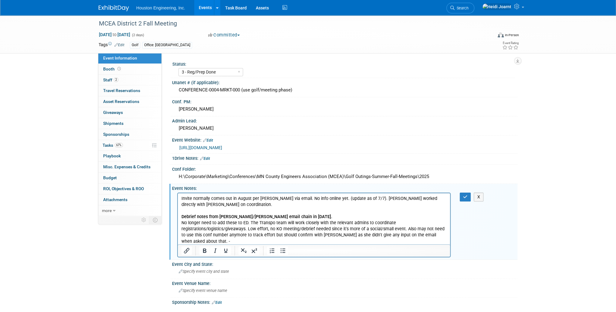
click at [194, 240] on p "Invite normally comes out in August per [PERSON_NAME] via email. No info online…" at bounding box center [313, 219] width 265 height 49
click at [463, 197] on icon "button" at bounding box center [465, 196] width 5 height 4
